Goal: Task Accomplishment & Management: Complete application form

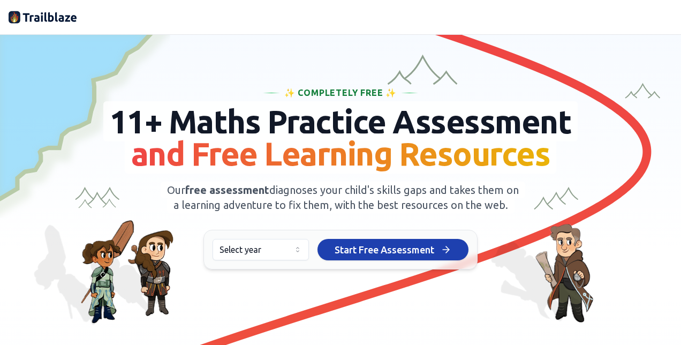
click at [289, 263] on html "We value your privacy We use cookies to enhance your browsing experience, serve…" at bounding box center [340, 172] width 681 height 345
click at [397, 257] on span "Start Free Assessment" at bounding box center [384, 249] width 100 height 15
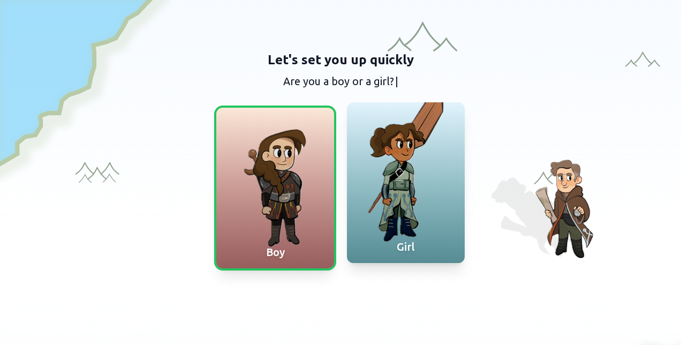
click at [398, 189] on div at bounding box center [406, 182] width 118 height 161
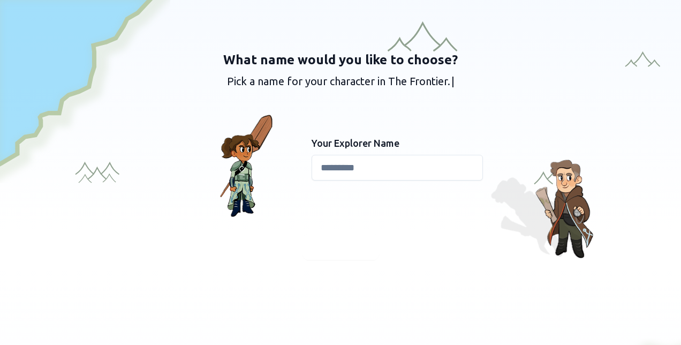
click at [375, 172] on input at bounding box center [396, 168] width 171 height 26
type input "*****"
click at [332, 244] on span "Continue" at bounding box center [340, 246] width 41 height 15
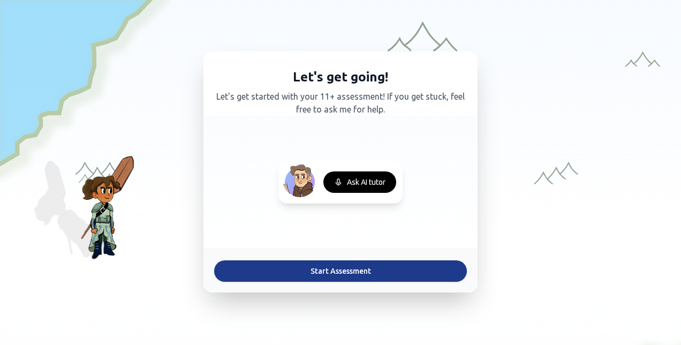
click at [343, 270] on button "Start Assessment" at bounding box center [340, 270] width 253 height 21
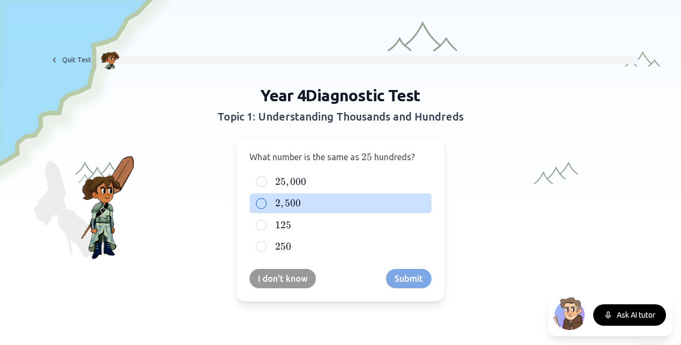
click at [259, 195] on div "2 , 500 2,500 2 , 500" at bounding box center [340, 202] width 182 height 19
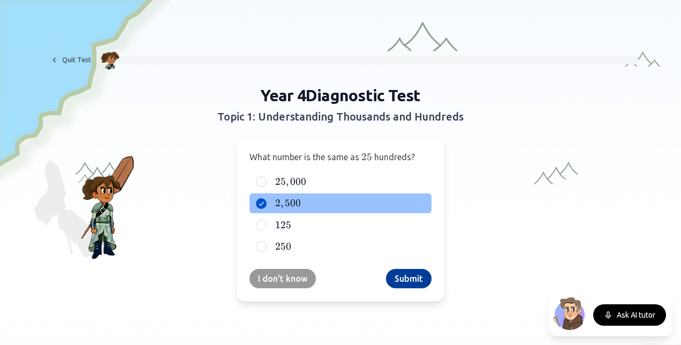
click at [401, 274] on button "Submit" at bounding box center [408, 278] width 45 height 19
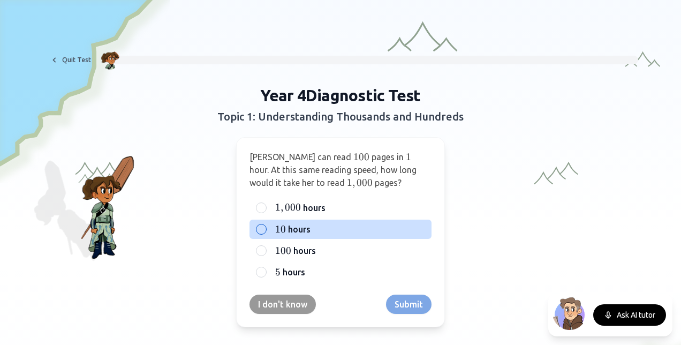
click at [262, 223] on div "10 10 10 hours" at bounding box center [340, 228] width 182 height 19
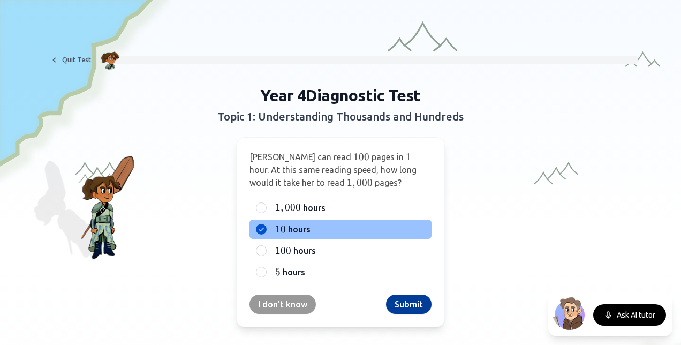
click at [397, 303] on button "Submit" at bounding box center [408, 303] width 45 height 19
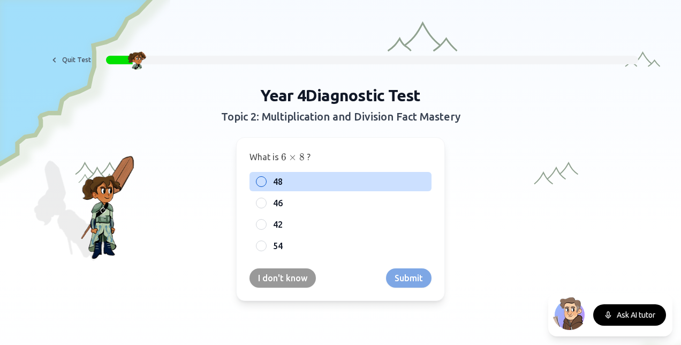
click at [262, 179] on div "48" at bounding box center [340, 181] width 182 height 19
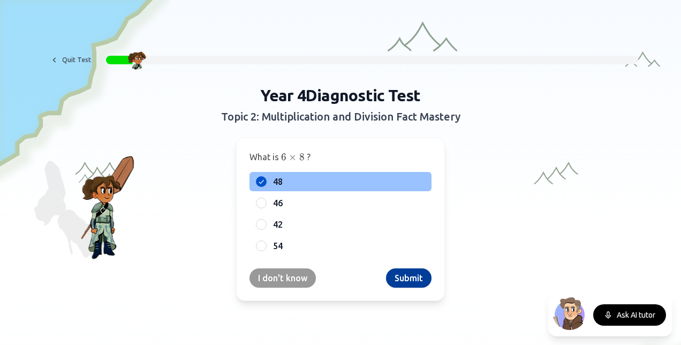
click at [401, 277] on button "Submit" at bounding box center [408, 277] width 45 height 19
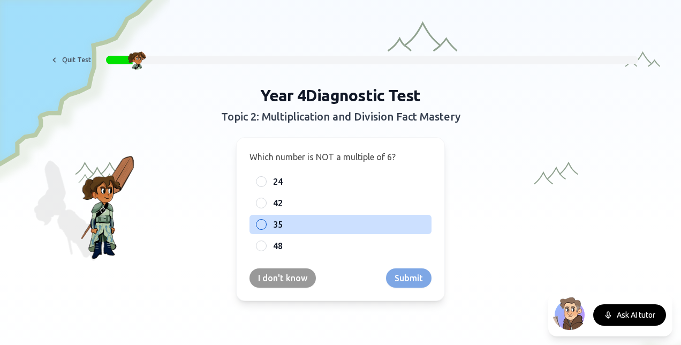
click at [259, 221] on div at bounding box center [261, 224] width 11 height 11
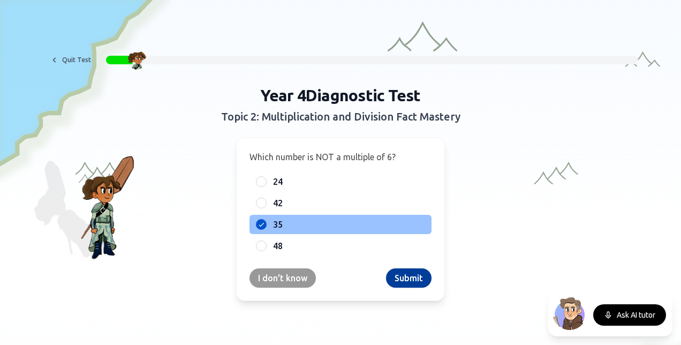
click at [409, 282] on button "Submit" at bounding box center [408, 277] width 45 height 19
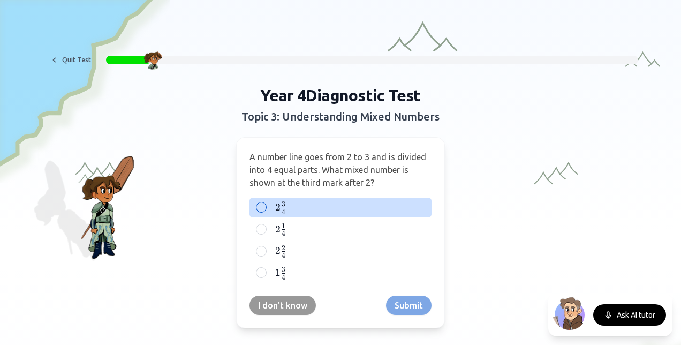
click at [259, 203] on div at bounding box center [261, 207] width 11 height 11
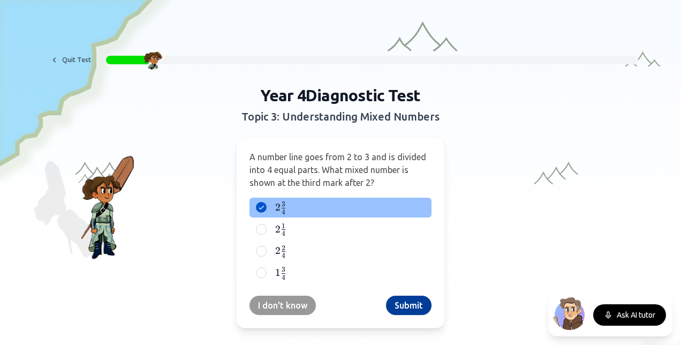
click at [394, 304] on button "Submit" at bounding box center [408, 304] width 45 height 19
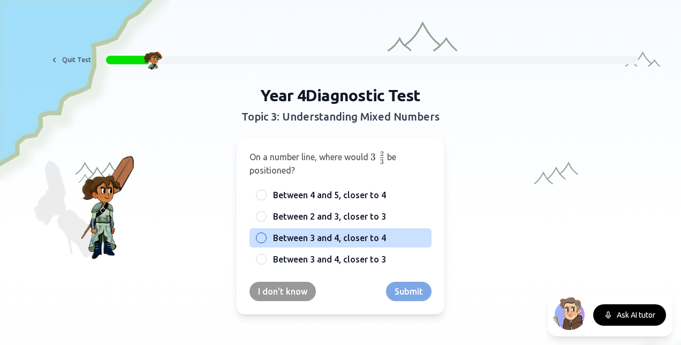
click at [258, 231] on div "Between 3 and 4, closer to 4" at bounding box center [340, 237] width 182 height 19
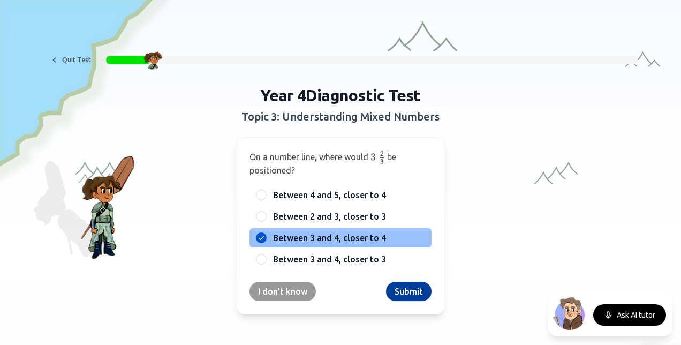
click at [412, 292] on button "Submit" at bounding box center [408, 290] width 45 height 19
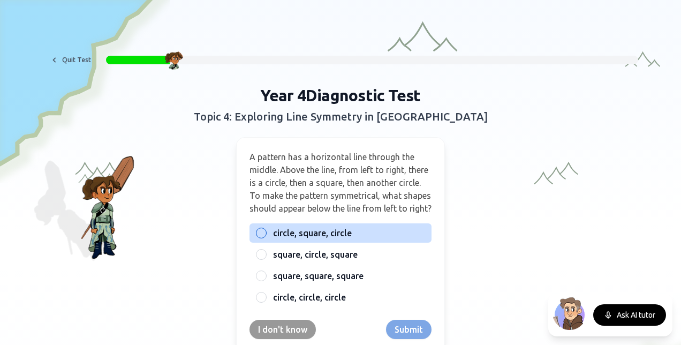
click at [260, 238] on div at bounding box center [261, 232] width 11 height 11
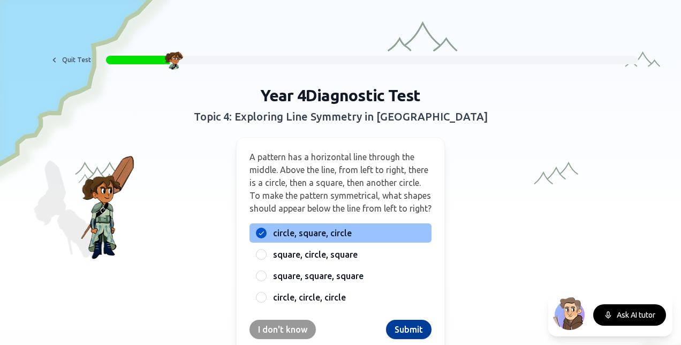
click at [391, 336] on button "Submit" at bounding box center [408, 328] width 45 height 19
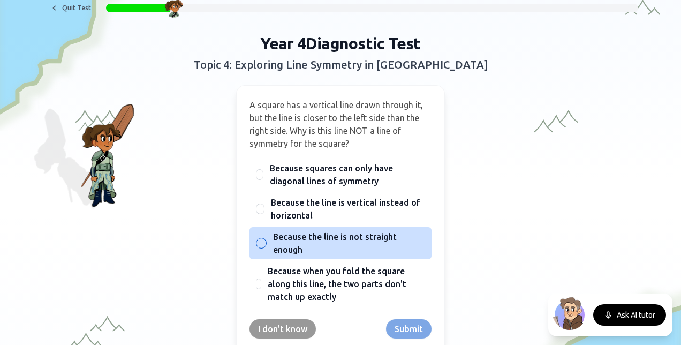
scroll to position [63, 0]
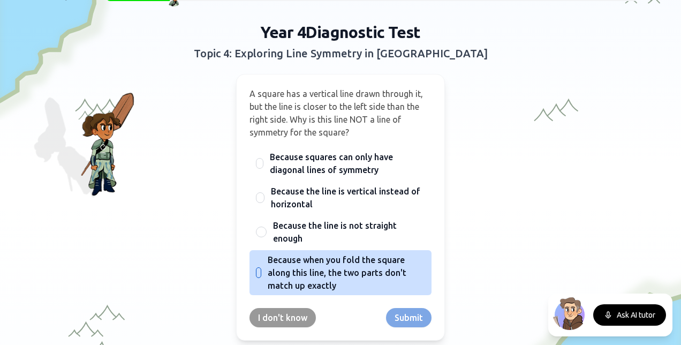
click at [257, 271] on div "Because when you fold the square along this line, the two parts don't match up …" at bounding box center [340, 272] width 182 height 45
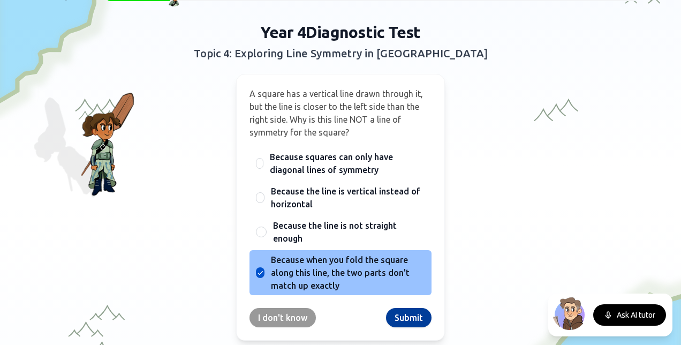
click at [402, 318] on button "Submit" at bounding box center [408, 317] width 45 height 19
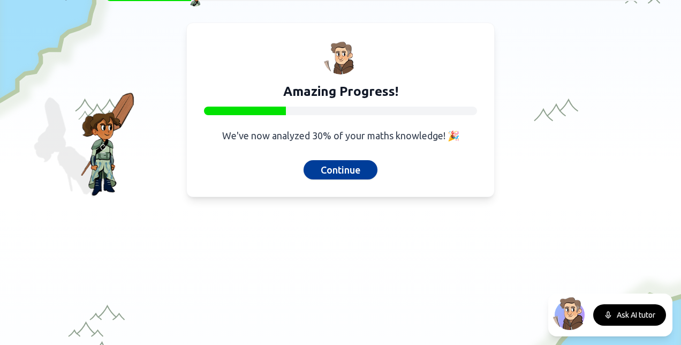
click at [334, 166] on button "Continue" at bounding box center [340, 169] width 74 height 19
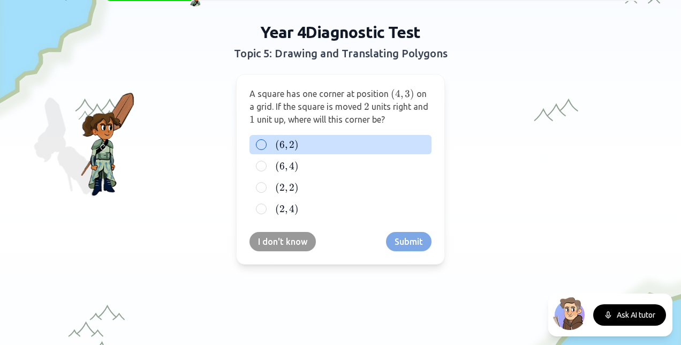
click at [257, 141] on div at bounding box center [261, 144] width 11 height 11
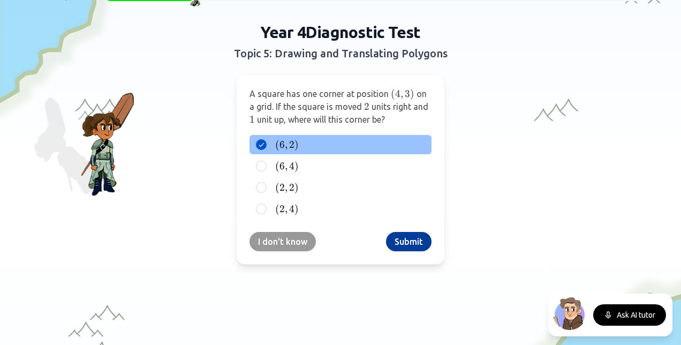
click at [391, 239] on button "Submit" at bounding box center [408, 241] width 45 height 19
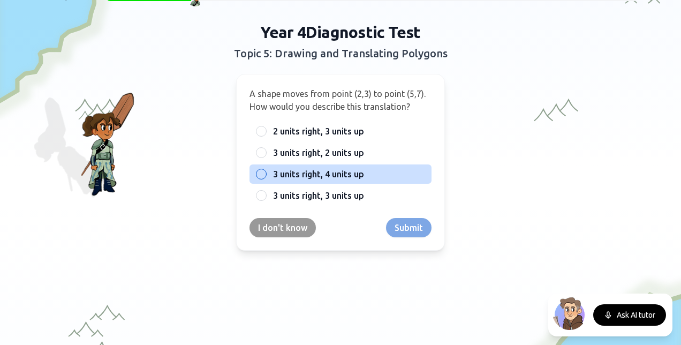
click at [256, 171] on div at bounding box center [261, 174] width 11 height 11
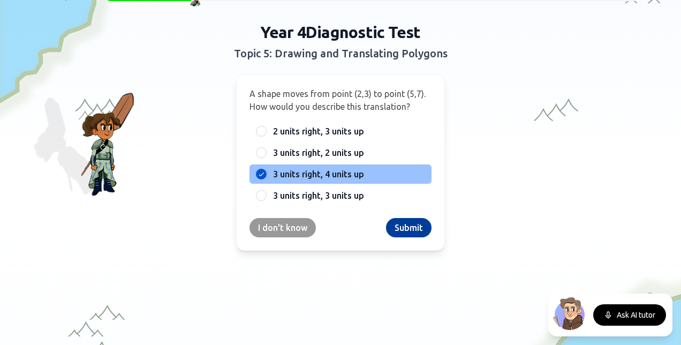
click at [406, 220] on button "Submit" at bounding box center [408, 227] width 45 height 19
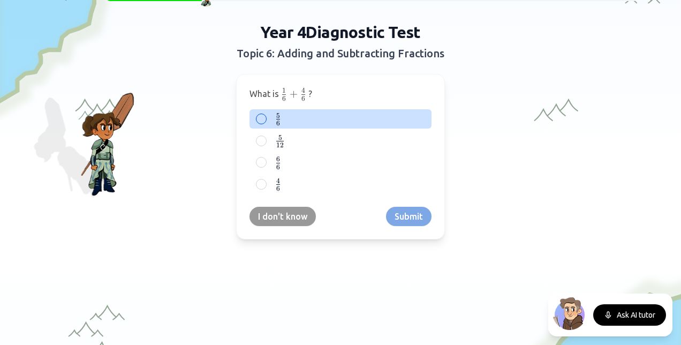
scroll to position [85, 0]
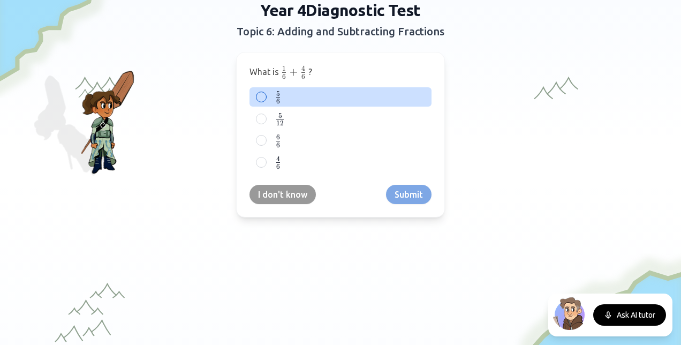
click at [264, 100] on div "5 6 \frac{5}{6} 6 5 ​" at bounding box center [340, 97] width 182 height 20
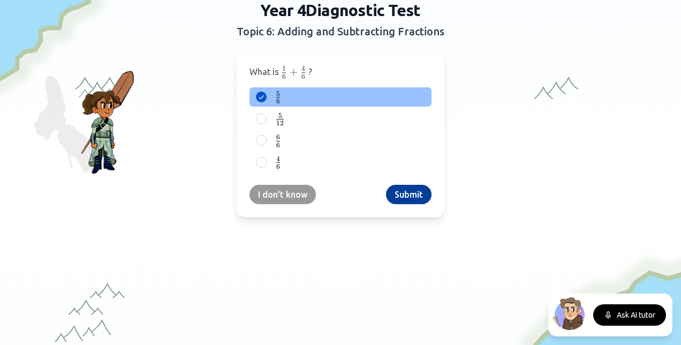
click at [404, 192] on button "Submit" at bounding box center [408, 194] width 45 height 19
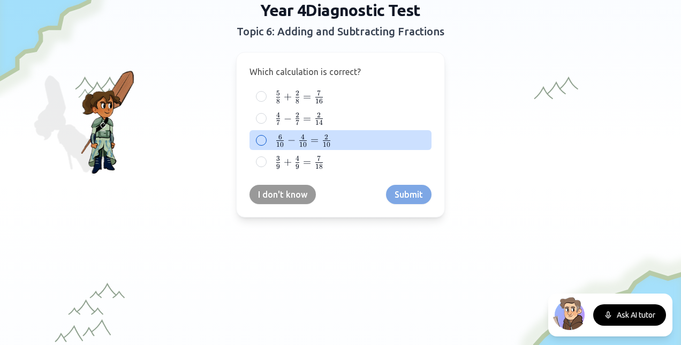
click at [258, 141] on div at bounding box center [261, 140] width 11 height 11
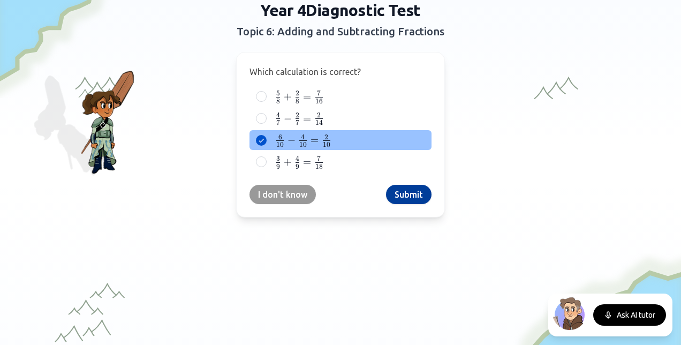
click at [392, 186] on button "Submit" at bounding box center [408, 194] width 45 height 19
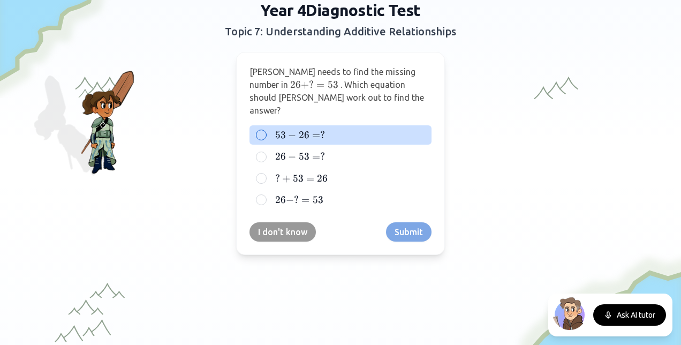
click at [261, 125] on div "53 − 26 = ? 53 - 26 = ? 53 − 26 = ?" at bounding box center [340, 134] width 182 height 19
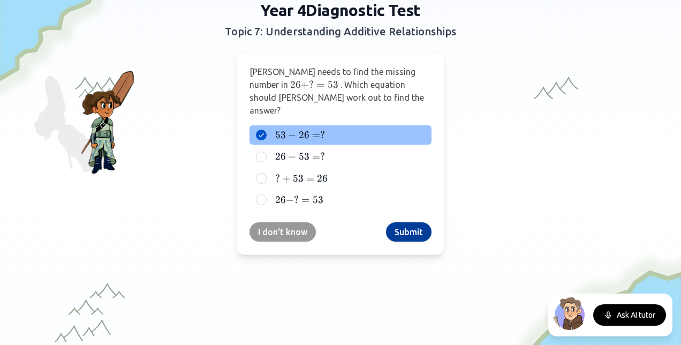
click at [407, 222] on button "Submit" at bounding box center [408, 231] width 45 height 19
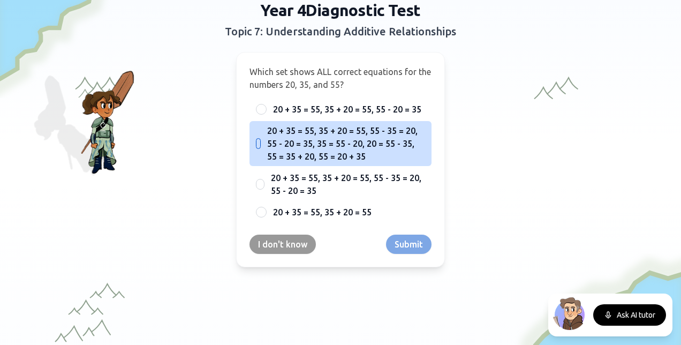
click at [251, 137] on div "20 + 35 = 55, 35 + 20 = 55, 55 - 35 = 20, 55 - 20 = 35, 35 = 55 - 20, 20 = 55 -…" at bounding box center [340, 143] width 182 height 45
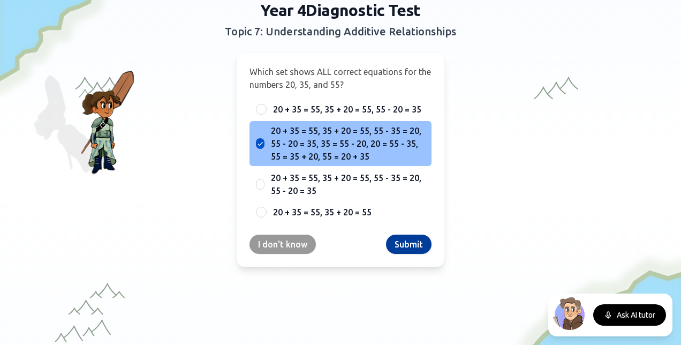
click at [406, 241] on button "Submit" at bounding box center [408, 243] width 45 height 19
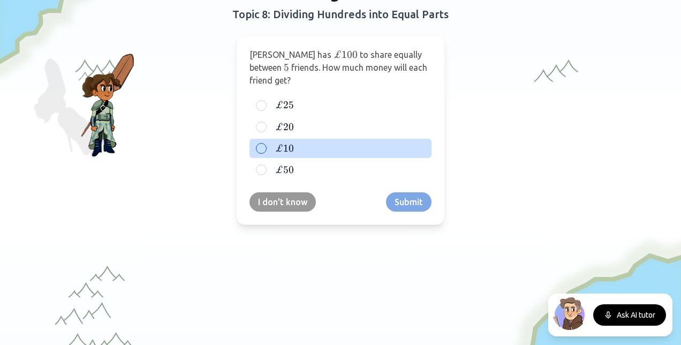
scroll to position [102, 0]
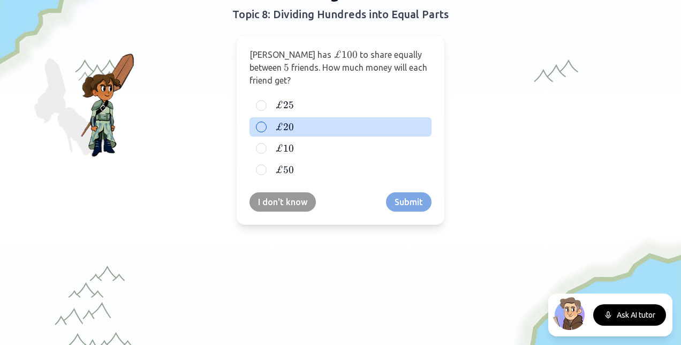
click at [265, 117] on div "£ 20 £20 £20" at bounding box center [340, 126] width 182 height 19
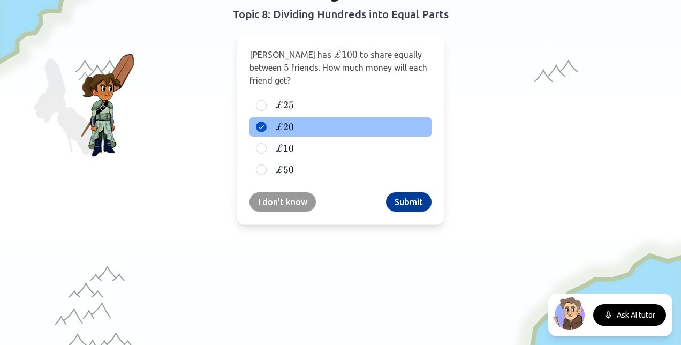
click at [399, 192] on button "Submit" at bounding box center [408, 201] width 45 height 19
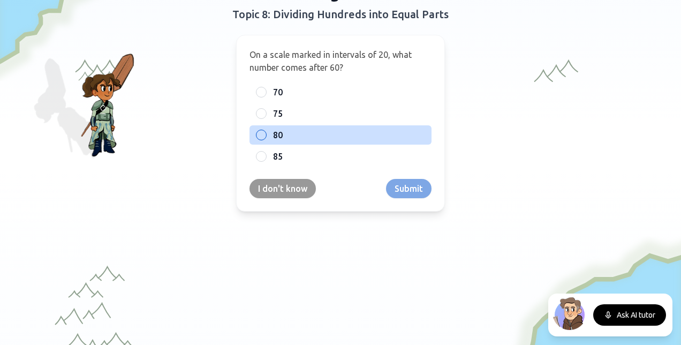
click at [264, 136] on div "80" at bounding box center [340, 134] width 182 height 19
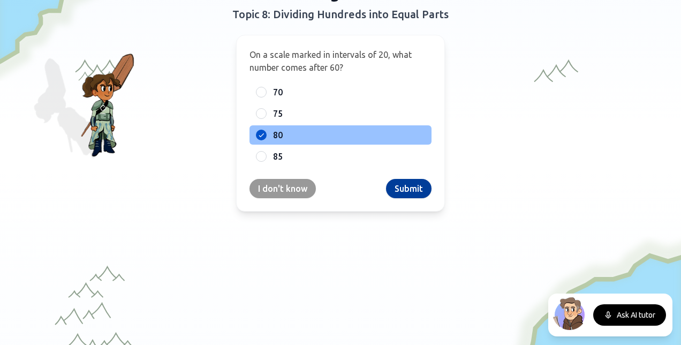
click at [402, 190] on button "Submit" at bounding box center [408, 188] width 45 height 19
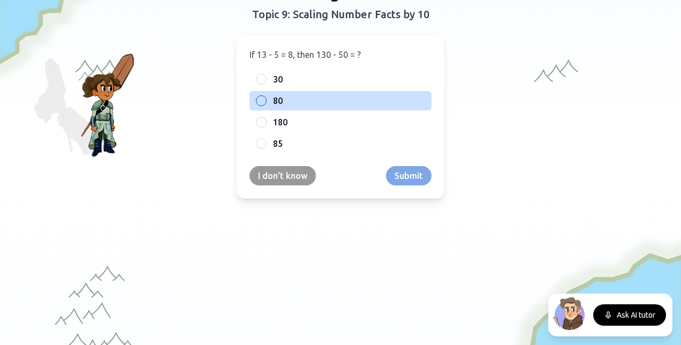
click at [261, 100] on div at bounding box center [261, 100] width 11 height 11
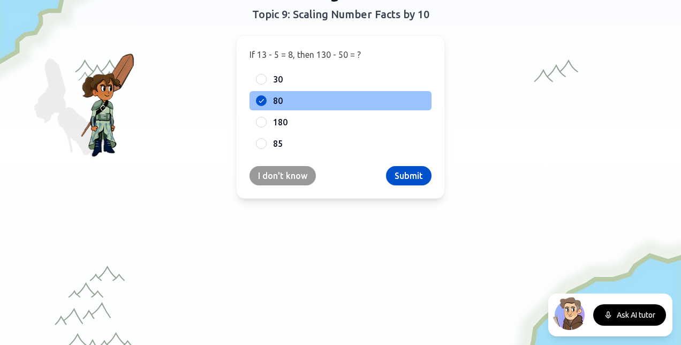
click at [399, 165] on div "If 13 - 5 = 8, then 130 - 50 = ? 30 80 180 85 I don't know Submit" at bounding box center [340, 117] width 209 height 164
click at [403, 177] on button "Submit" at bounding box center [408, 175] width 45 height 19
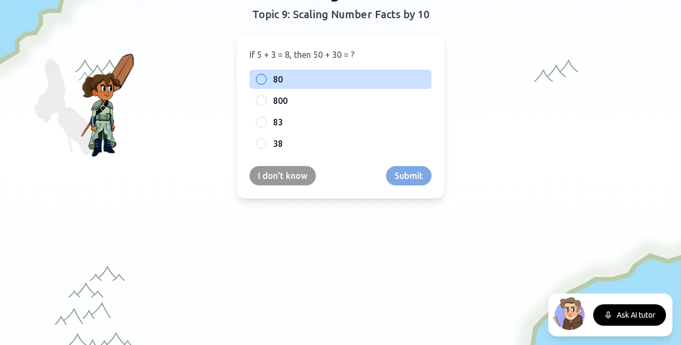
click at [262, 77] on div "80" at bounding box center [340, 79] width 182 height 19
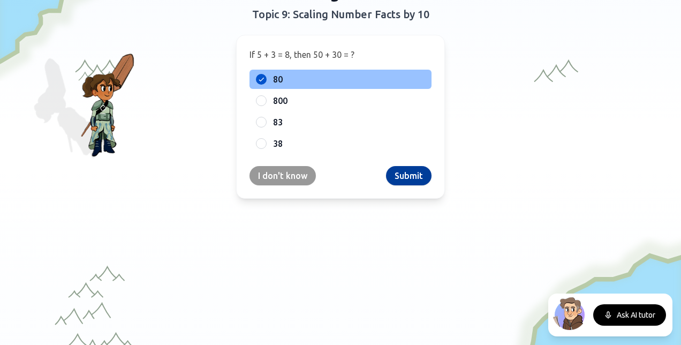
click at [404, 173] on button "Submit" at bounding box center [408, 175] width 45 height 19
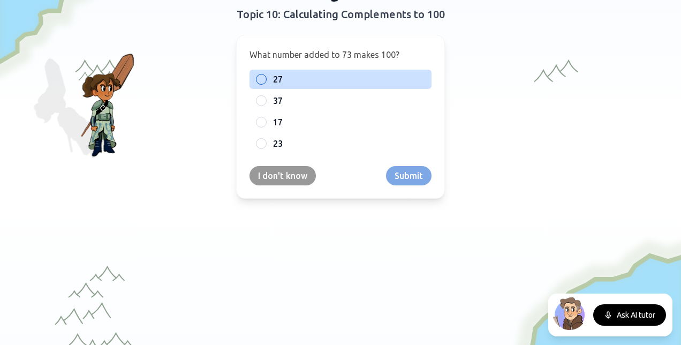
click at [265, 80] on div "27" at bounding box center [340, 79] width 182 height 19
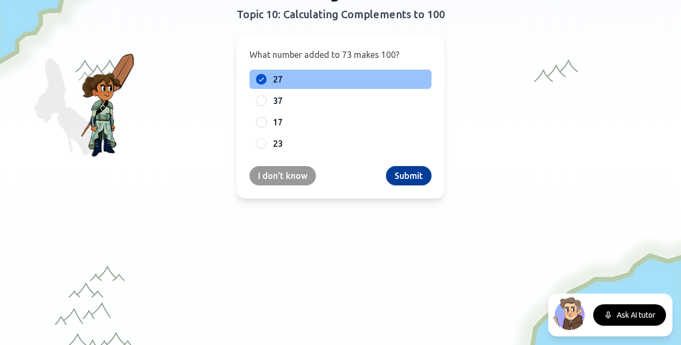
click at [399, 171] on button "Submit" at bounding box center [408, 175] width 45 height 19
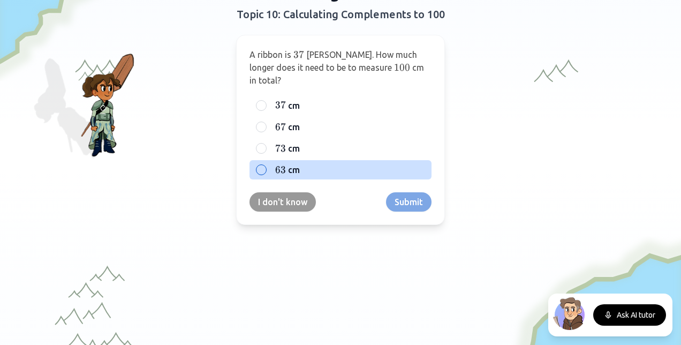
click at [256, 164] on div at bounding box center [261, 169] width 11 height 11
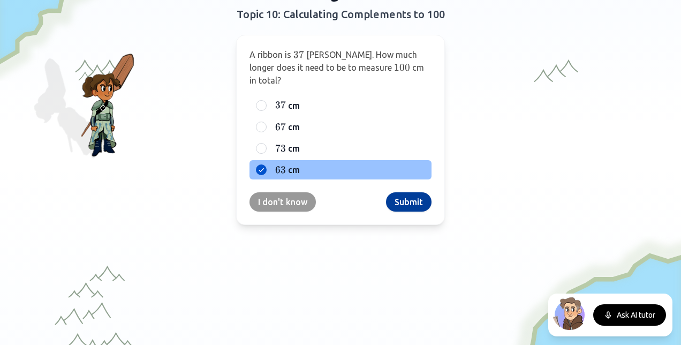
click at [406, 192] on button "Submit" at bounding box center [408, 201] width 45 height 19
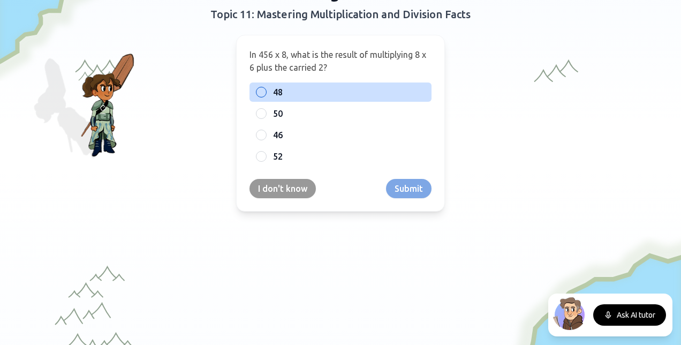
click at [256, 93] on div at bounding box center [261, 92] width 11 height 11
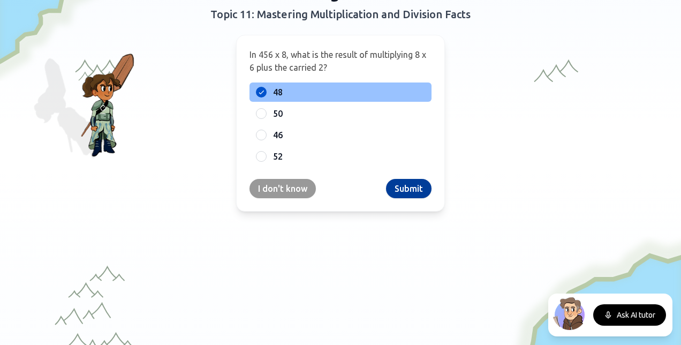
click at [410, 186] on button "Submit" at bounding box center [408, 188] width 45 height 19
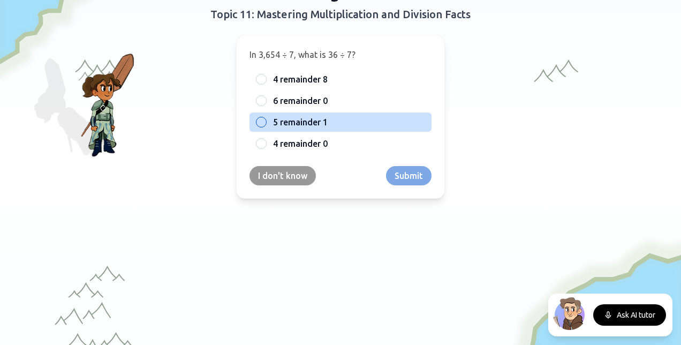
click at [256, 124] on div at bounding box center [261, 122] width 11 height 11
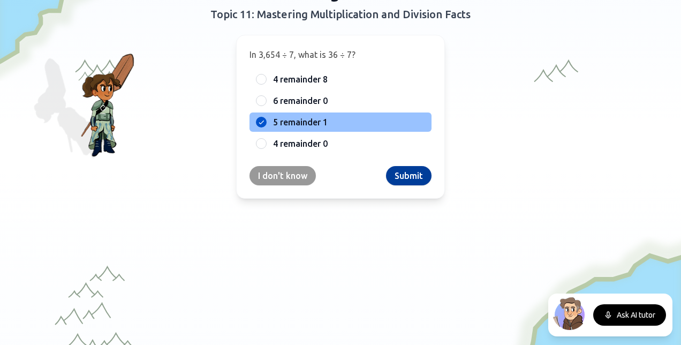
click at [395, 177] on button "Submit" at bounding box center [408, 175] width 45 height 19
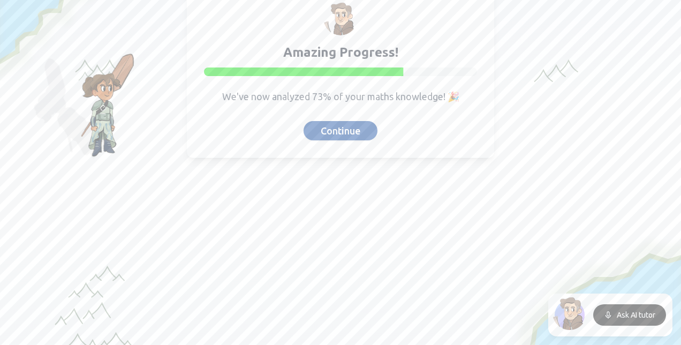
click at [339, 130] on button "Continue" at bounding box center [340, 130] width 74 height 19
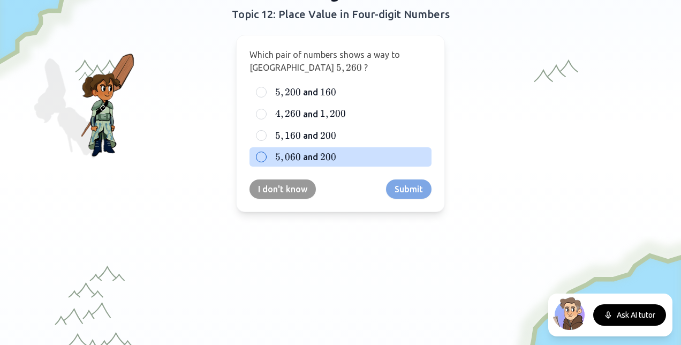
click at [256, 158] on div at bounding box center [261, 156] width 11 height 11
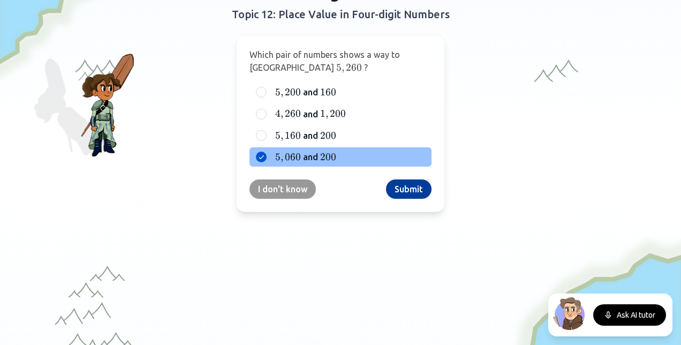
click at [400, 189] on button "Submit" at bounding box center [408, 188] width 45 height 19
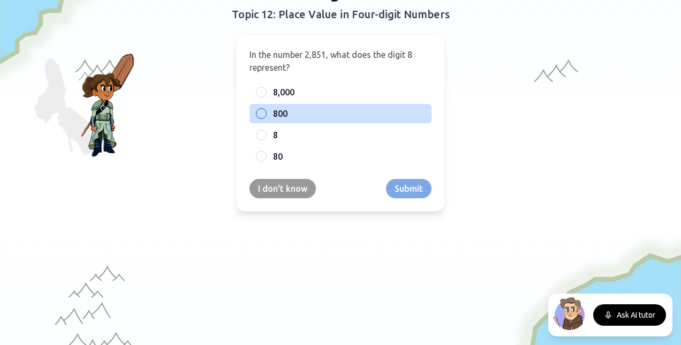
click at [261, 104] on div "800" at bounding box center [340, 113] width 182 height 19
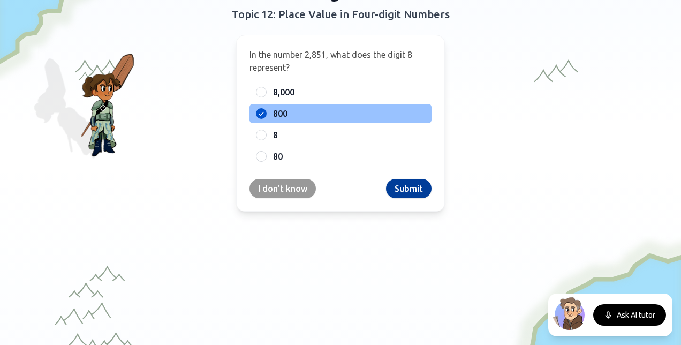
click at [413, 182] on button "Submit" at bounding box center [408, 188] width 45 height 19
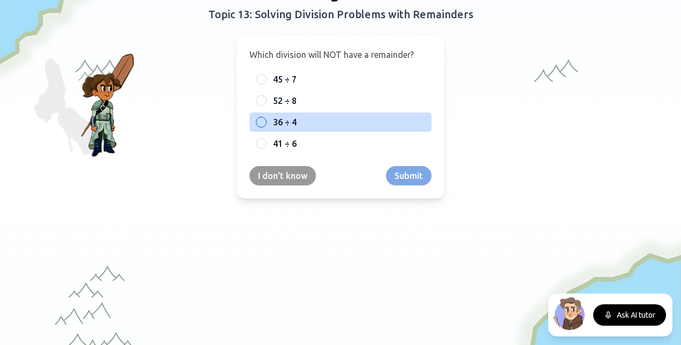
click at [261, 123] on div at bounding box center [261, 122] width 11 height 11
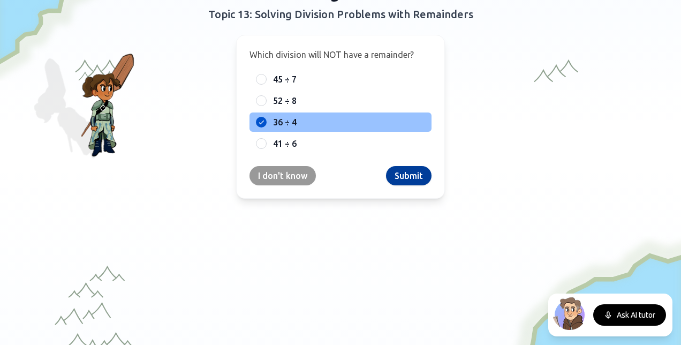
click at [396, 169] on button "Submit" at bounding box center [408, 175] width 45 height 19
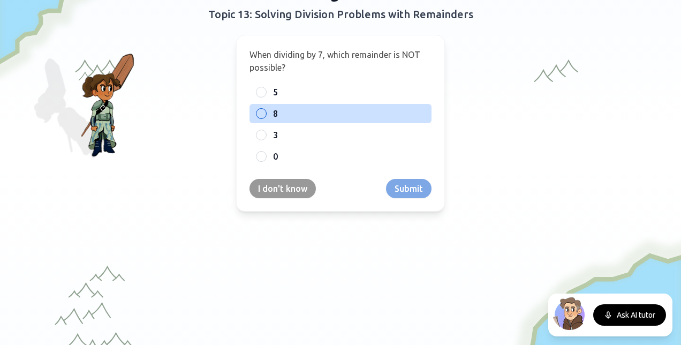
click at [259, 113] on div at bounding box center [261, 113] width 11 height 11
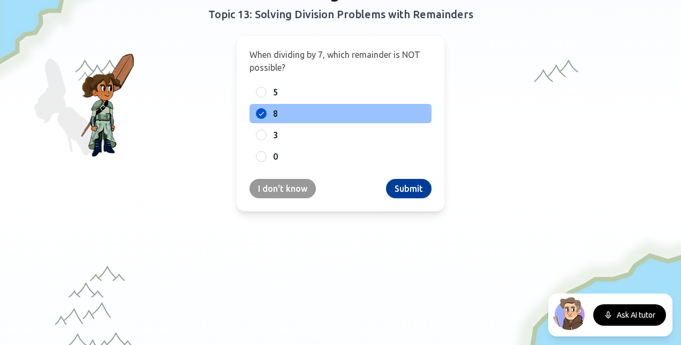
click at [421, 187] on button "Submit" at bounding box center [408, 188] width 45 height 19
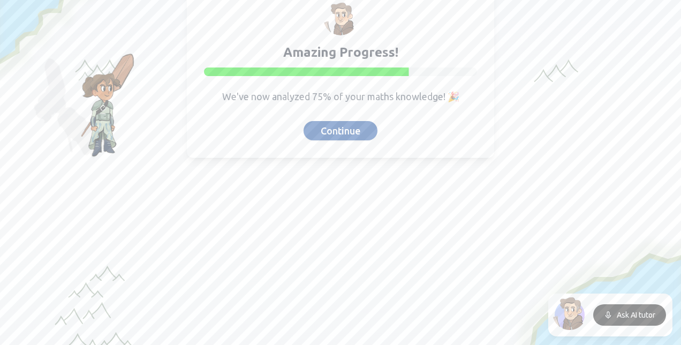
click at [328, 127] on button "Continue" at bounding box center [340, 130] width 74 height 19
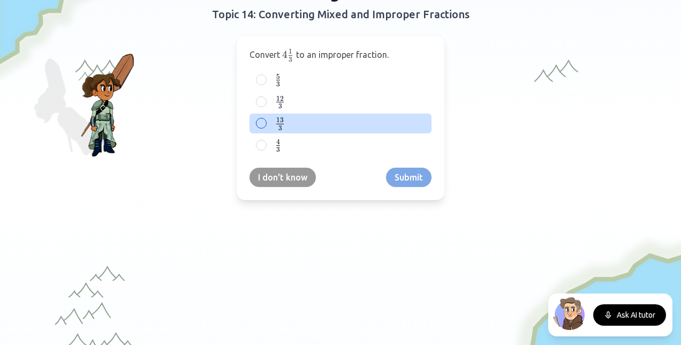
click at [263, 118] on div "13 3 \frac{13}{3} 3 13 ​" at bounding box center [340, 123] width 182 height 20
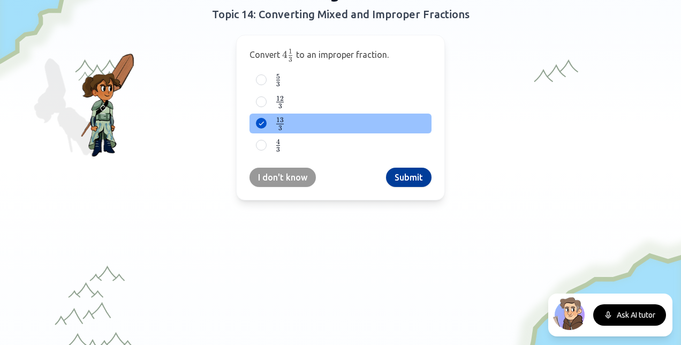
click at [405, 167] on button "Submit" at bounding box center [408, 176] width 45 height 19
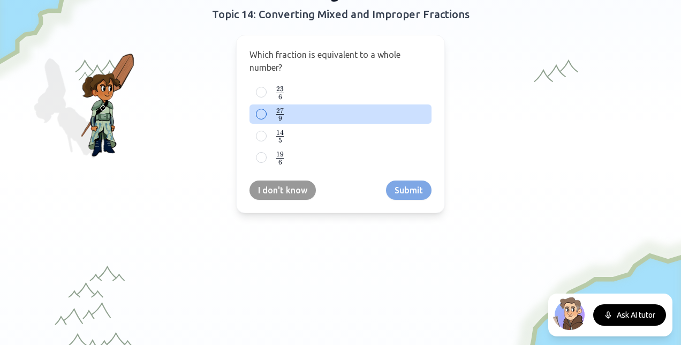
click at [259, 105] on div "27 9 \frac{27}{9} 9 27 ​" at bounding box center [340, 114] width 182 height 20
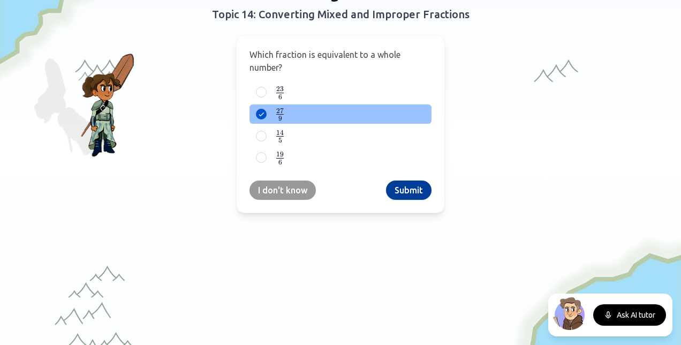
click at [395, 185] on button "Submit" at bounding box center [408, 189] width 45 height 19
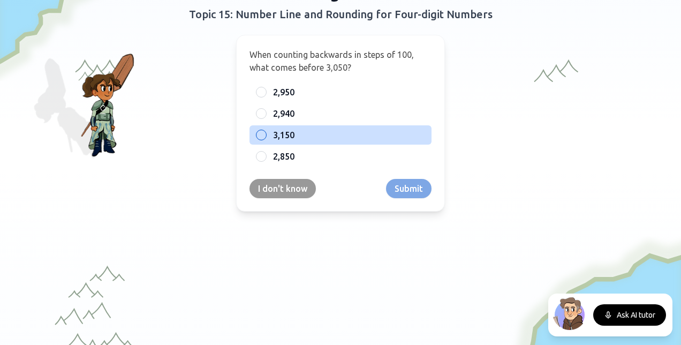
click at [261, 134] on div at bounding box center [261, 134] width 11 height 11
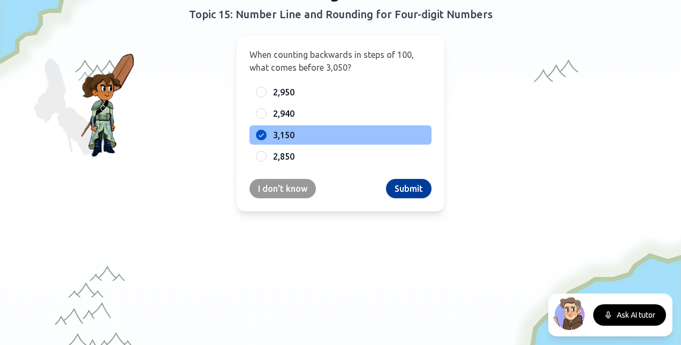
click at [407, 182] on button "Submit" at bounding box center [408, 188] width 45 height 19
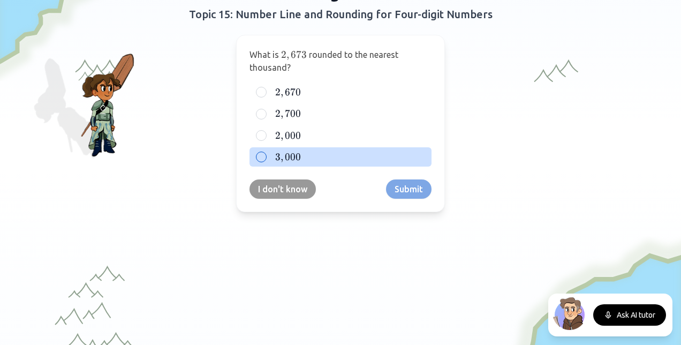
click at [258, 152] on div at bounding box center [261, 156] width 11 height 11
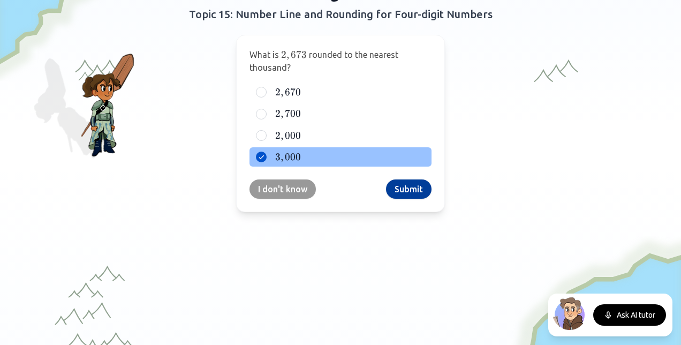
click at [406, 193] on button "Submit" at bounding box center [408, 188] width 45 height 19
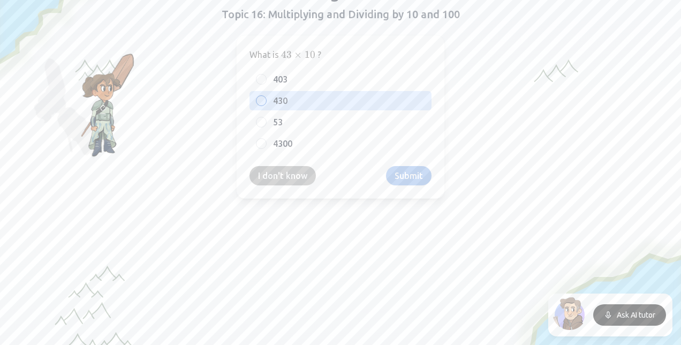
click at [264, 98] on div "430" at bounding box center [340, 100] width 182 height 19
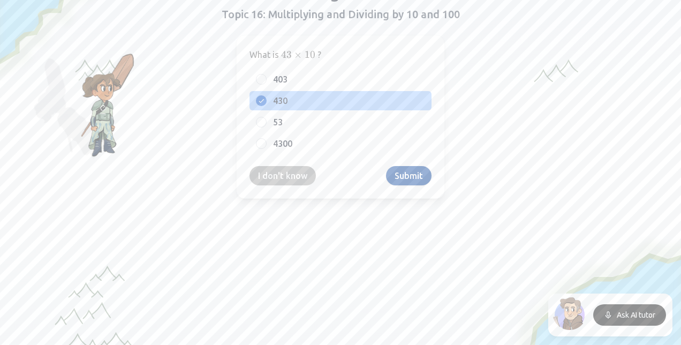
click at [402, 178] on button "Submit" at bounding box center [408, 175] width 45 height 19
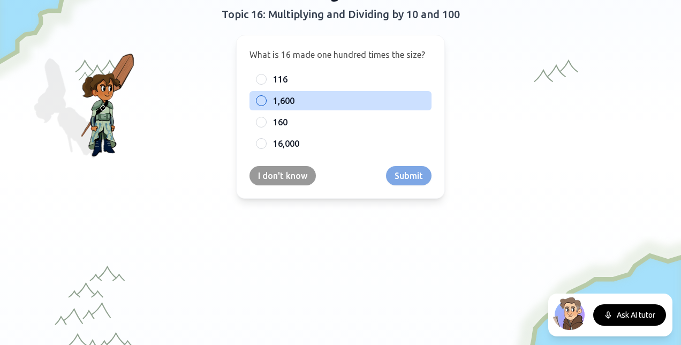
click at [273, 97] on span "1,600" at bounding box center [283, 100] width 21 height 13
click at [265, 97] on button "1,600" at bounding box center [261, 100] width 9 height 9
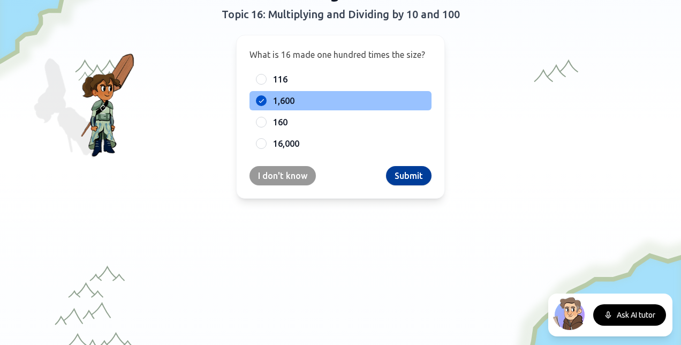
click at [407, 172] on button "Submit" at bounding box center [408, 175] width 45 height 19
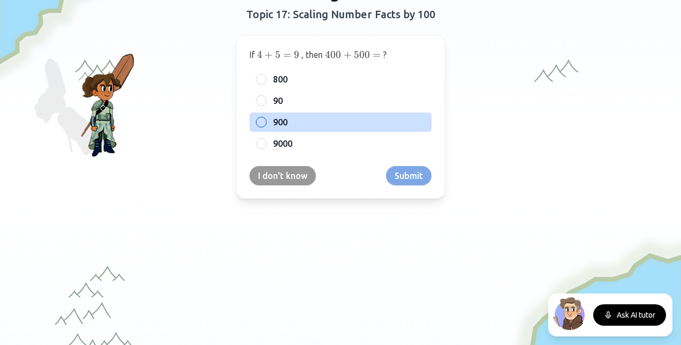
click at [256, 120] on div at bounding box center [261, 122] width 11 height 11
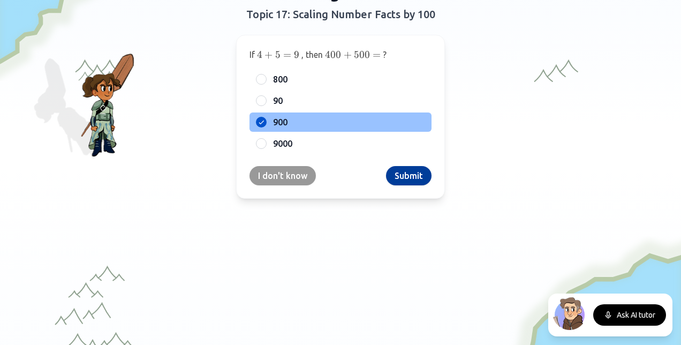
click at [391, 173] on button "Submit" at bounding box center [408, 175] width 45 height 19
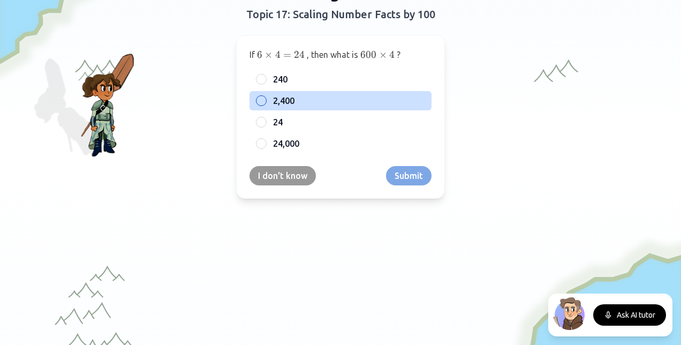
click at [273, 97] on span "2,400" at bounding box center [283, 100] width 21 height 13
click at [265, 97] on button "2,400" at bounding box center [261, 100] width 9 height 9
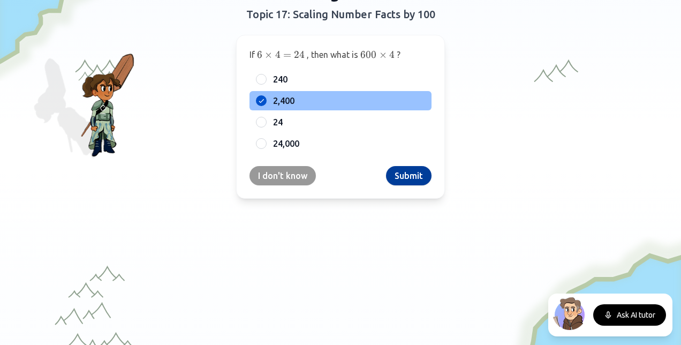
click at [408, 175] on button "Submit" at bounding box center [408, 175] width 45 height 19
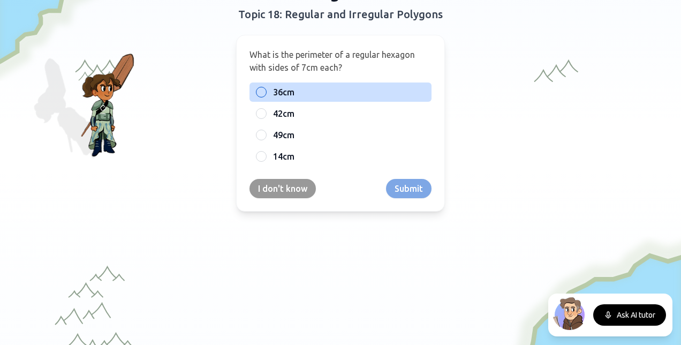
drag, startPoint x: 251, startPoint y: 113, endPoint x: 246, endPoint y: 98, distance: 15.2
click at [249, 98] on div "36cm 42cm 49cm 14cm" at bounding box center [340, 123] width 182 height 83
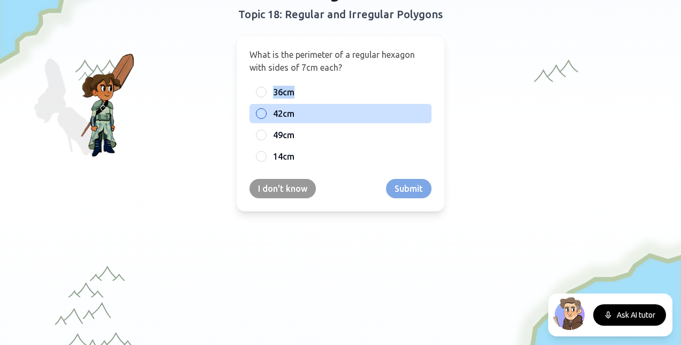
drag, startPoint x: 246, startPoint y: 98, endPoint x: 257, endPoint y: 112, distance: 17.5
click at [257, 112] on div at bounding box center [261, 113] width 11 height 11
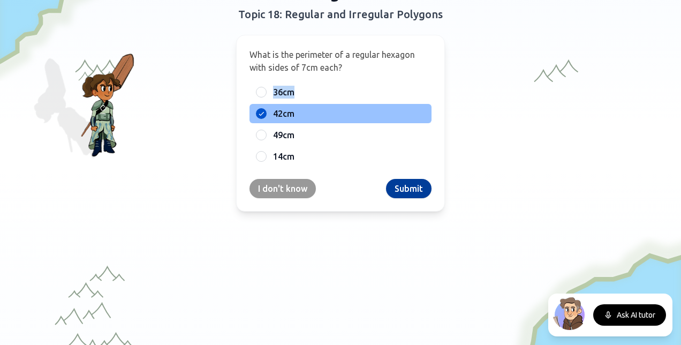
click at [400, 189] on button "Submit" at bounding box center [408, 188] width 45 height 19
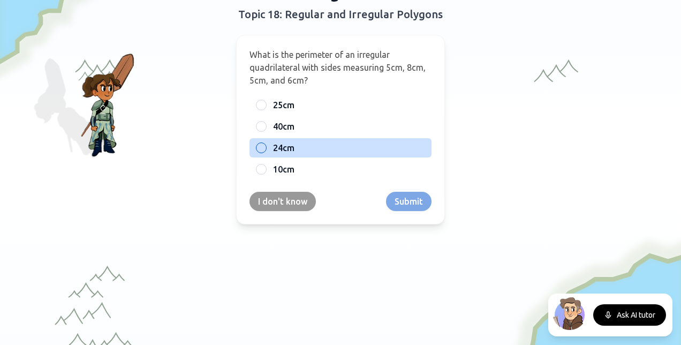
click at [259, 148] on div at bounding box center [261, 147] width 11 height 11
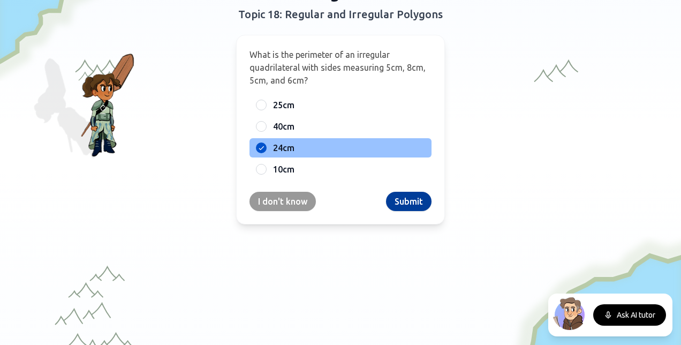
click at [396, 195] on button "Submit" at bounding box center [408, 201] width 45 height 19
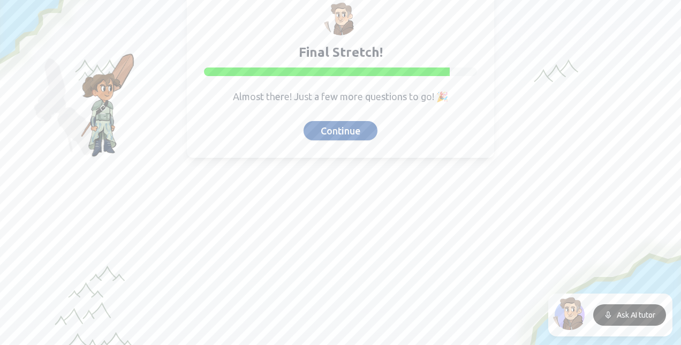
click at [331, 136] on button "Continue" at bounding box center [340, 130] width 74 height 19
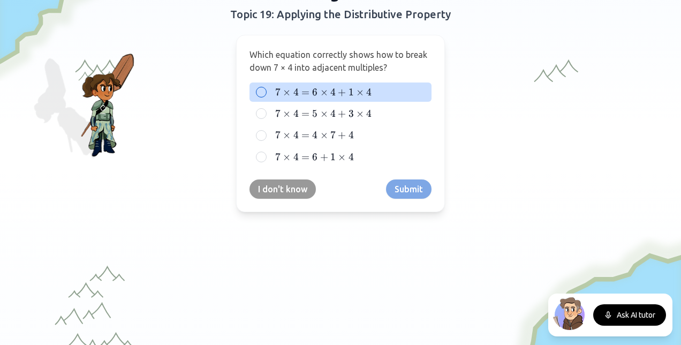
click at [256, 90] on div at bounding box center [261, 92] width 11 height 11
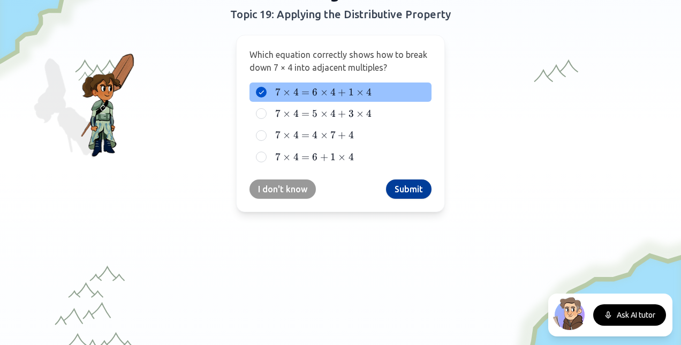
click at [409, 188] on button "Submit" at bounding box center [408, 188] width 45 height 19
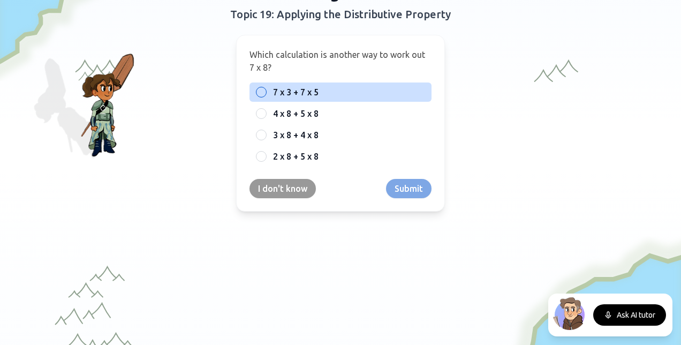
click at [257, 87] on div at bounding box center [261, 92] width 11 height 11
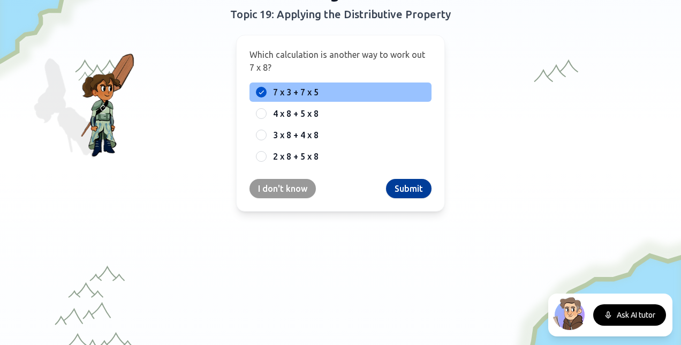
click at [400, 189] on button "Submit" at bounding box center [408, 188] width 45 height 19
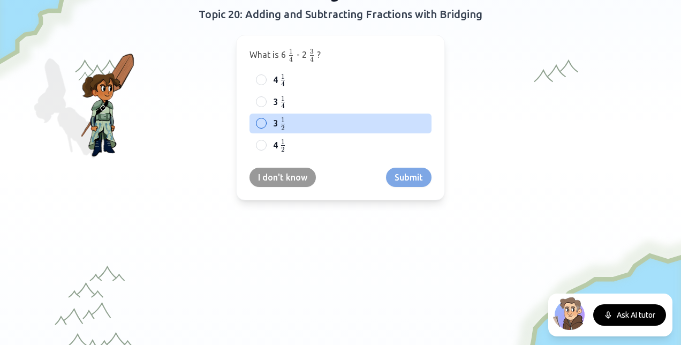
click at [257, 123] on div at bounding box center [261, 123] width 11 height 11
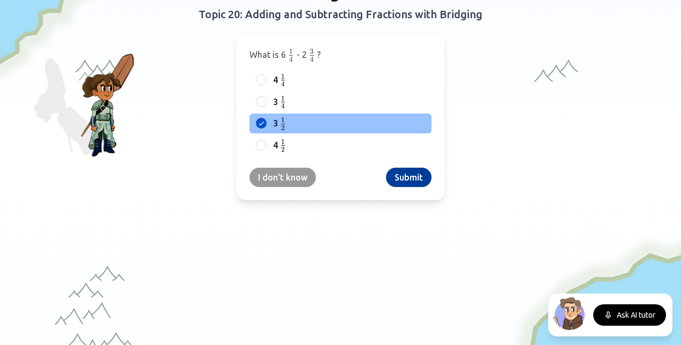
click at [395, 171] on button "Submit" at bounding box center [408, 176] width 45 height 19
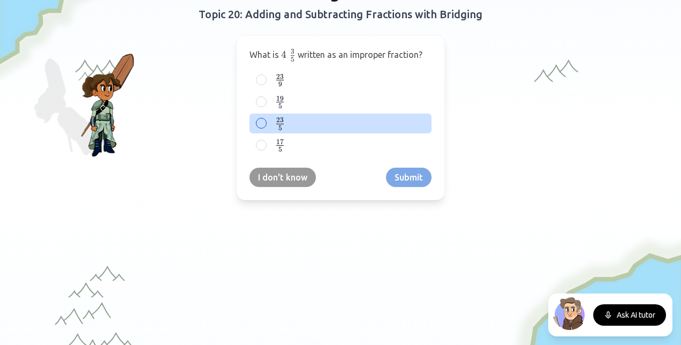
click at [259, 123] on div at bounding box center [261, 123] width 11 height 11
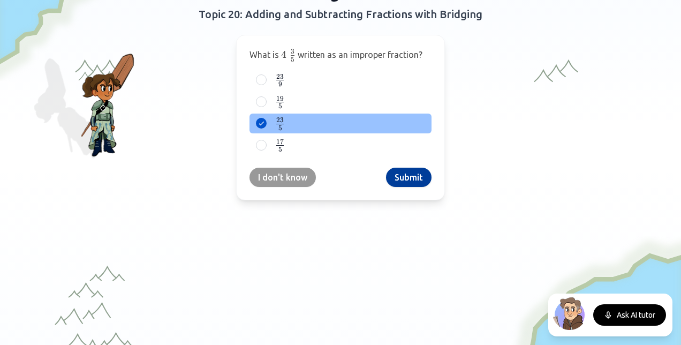
click at [400, 171] on button "Submit" at bounding box center [408, 176] width 45 height 19
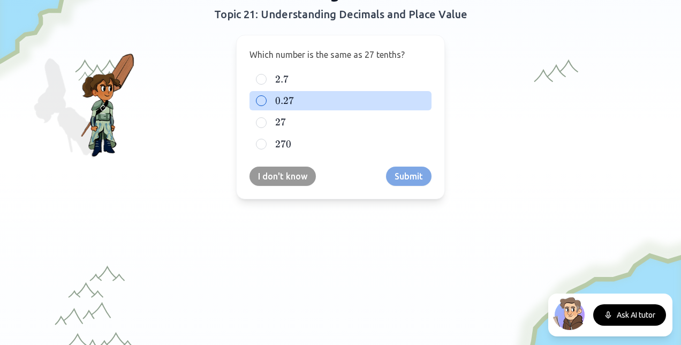
click at [281, 102] on span "0.27" at bounding box center [284, 101] width 19 height 12
click at [265, 102] on button "0.27 0.27 0.27" at bounding box center [261, 100] width 9 height 9
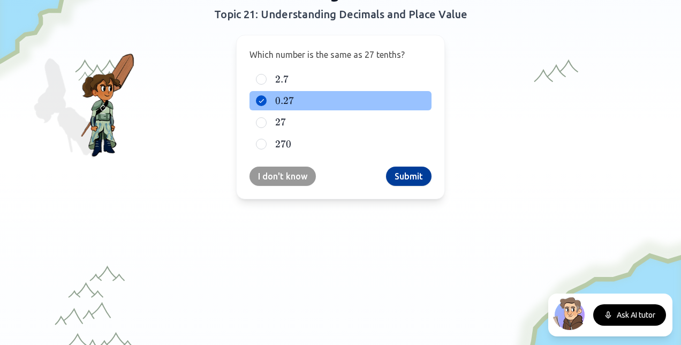
click at [403, 166] on button "Submit" at bounding box center [408, 175] width 45 height 19
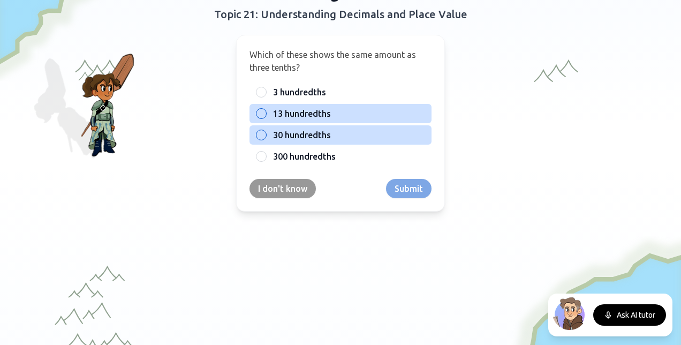
click at [320, 131] on span "30 hundredths" at bounding box center [302, 134] width 58 height 13
click at [265, 131] on button "30 hundredths" at bounding box center [261, 135] width 9 height 9
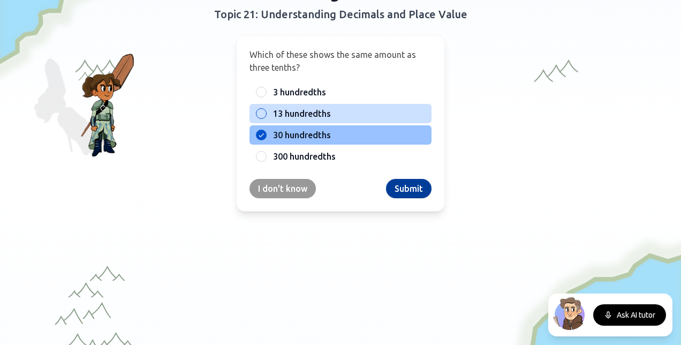
click at [421, 186] on button "Submit" at bounding box center [408, 188] width 45 height 19
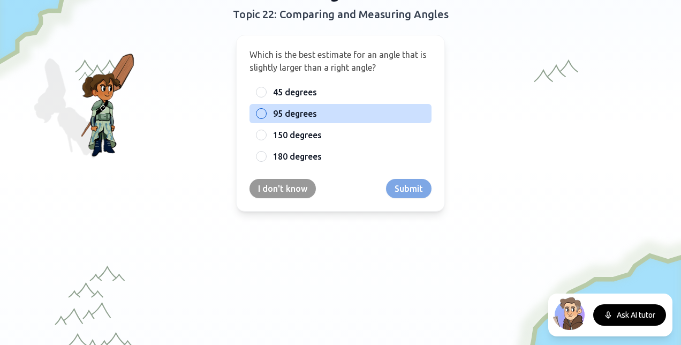
click at [266, 116] on div "95 degrees" at bounding box center [340, 113] width 182 height 19
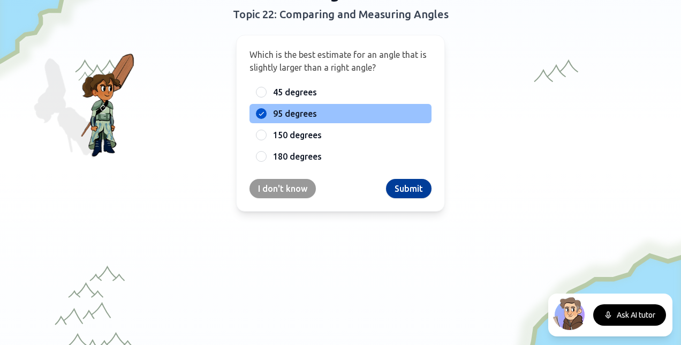
click at [410, 183] on button "Submit" at bounding box center [408, 188] width 45 height 19
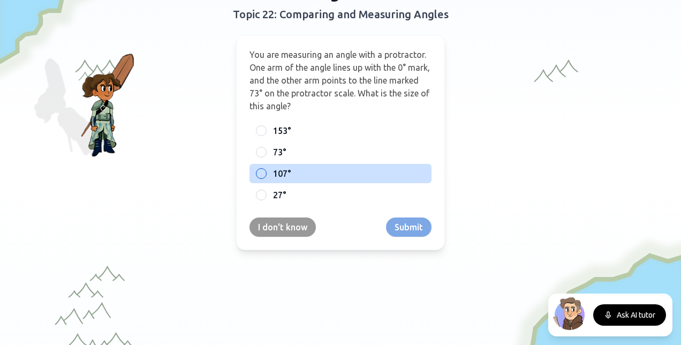
click at [261, 173] on div at bounding box center [261, 173] width 11 height 11
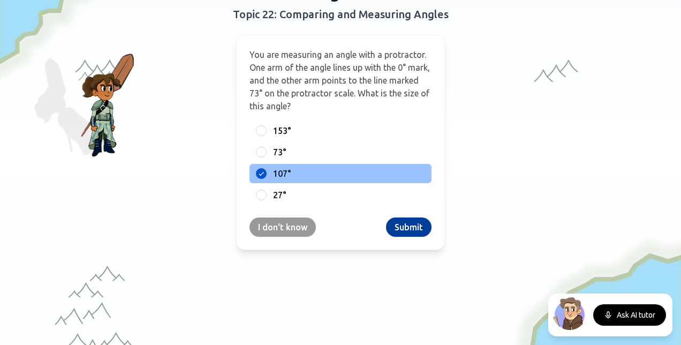
click at [407, 224] on button "Submit" at bounding box center [408, 226] width 45 height 19
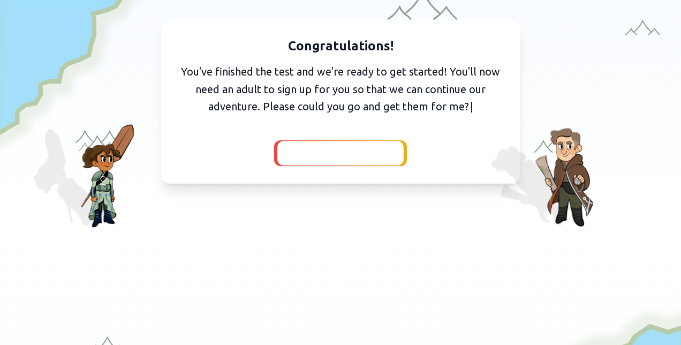
scroll to position [30, 0]
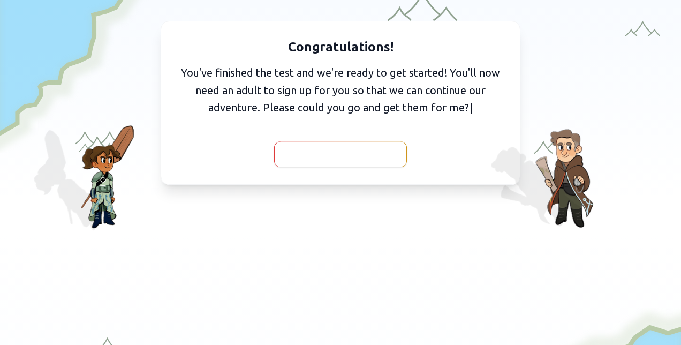
click at [353, 154] on span "I've got them with me" at bounding box center [340, 154] width 98 height 15
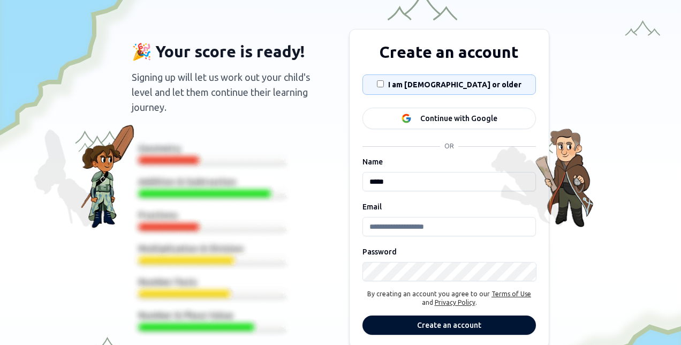
scroll to position [26, 0]
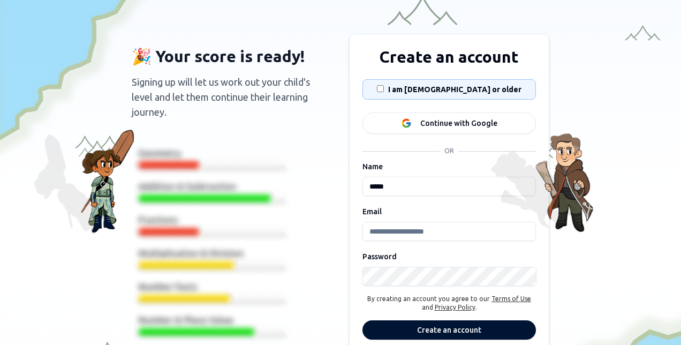
click at [397, 189] on input "*****" at bounding box center [448, 186] width 173 height 19
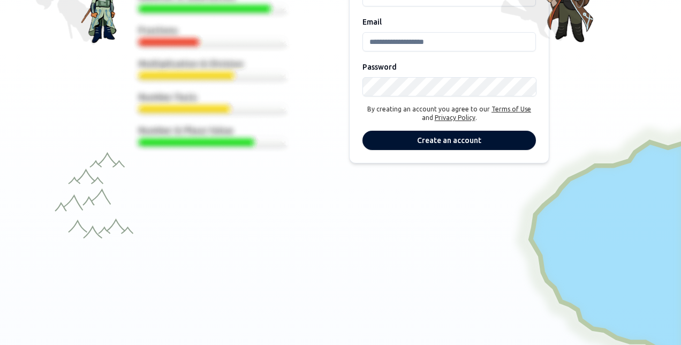
scroll to position [251, 0]
